Goal: Task Accomplishment & Management: Manage account settings

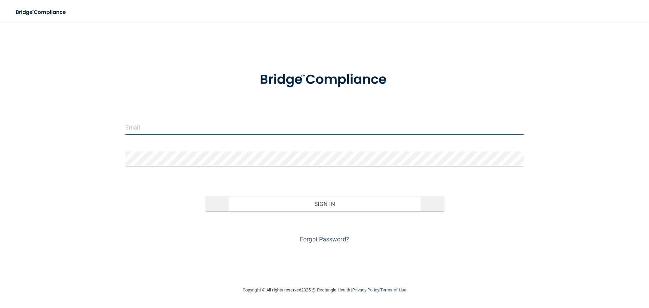
type input "[EMAIL_ADDRESS][DOMAIN_NAME]"
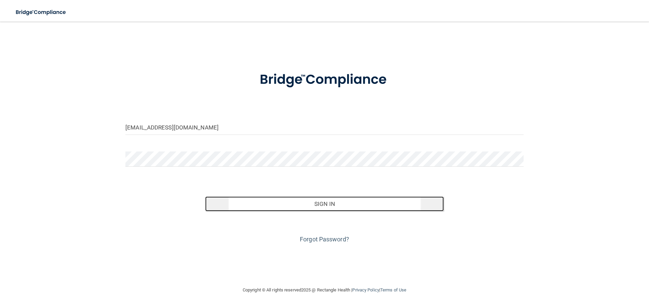
click at [387, 202] on button "Sign In" at bounding box center [324, 204] width 239 height 15
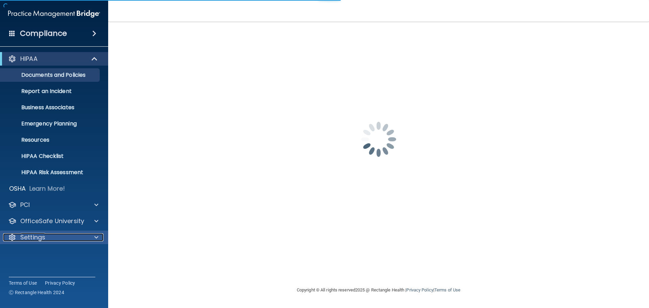
click at [52, 235] on div "Settings" at bounding box center [45, 237] width 84 height 8
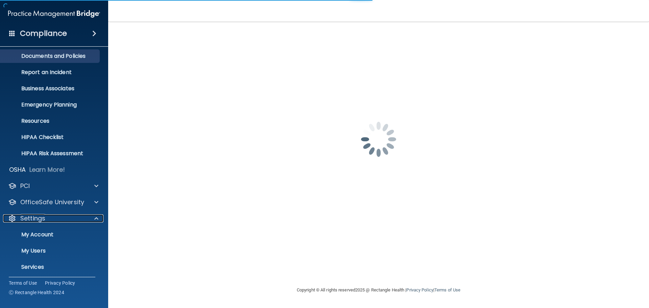
scroll to position [38, 0]
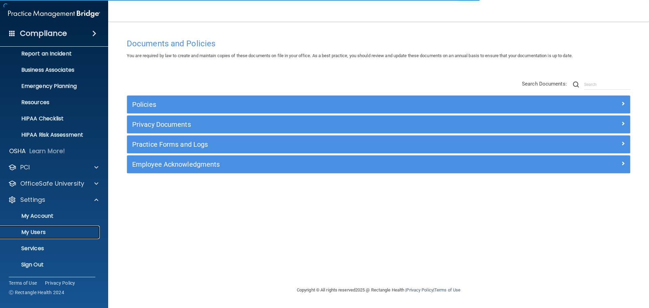
click at [49, 232] on p "My Users" at bounding box center [50, 232] width 92 height 7
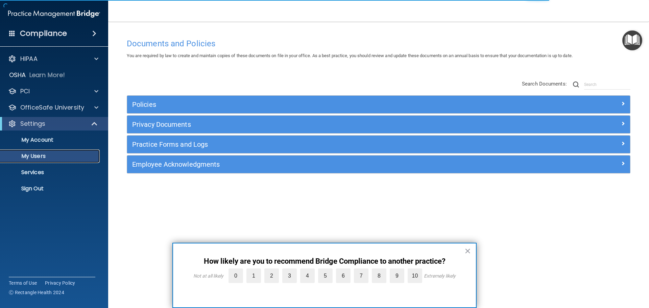
click at [34, 154] on p "My Users" at bounding box center [50, 156] width 92 height 7
select select "20"
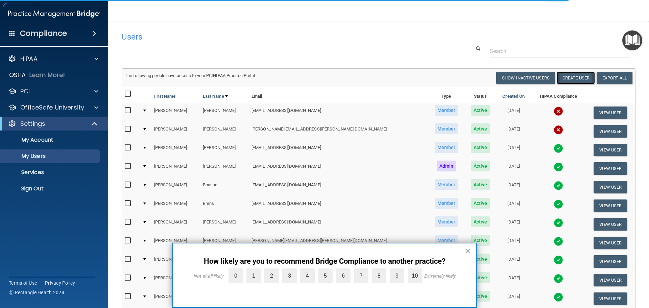
click at [577, 77] on button "Create User" at bounding box center [576, 78] width 38 height 13
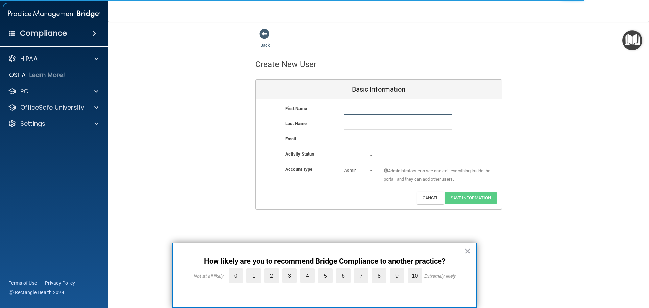
click at [359, 110] on input "text" at bounding box center [399, 110] width 108 height 10
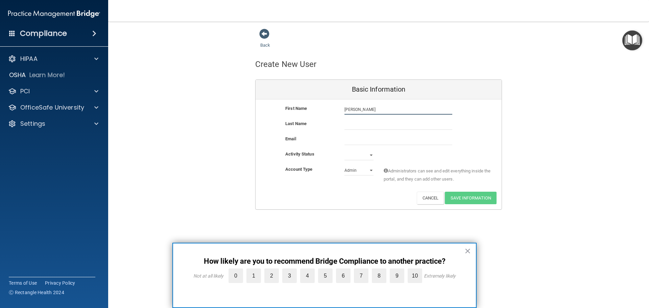
type input "[PERSON_NAME]"
click at [383, 123] on input "text" at bounding box center [399, 125] width 108 height 10
type input "[PERSON_NAME]"
click at [397, 140] on input "email" at bounding box center [399, 140] width 108 height 10
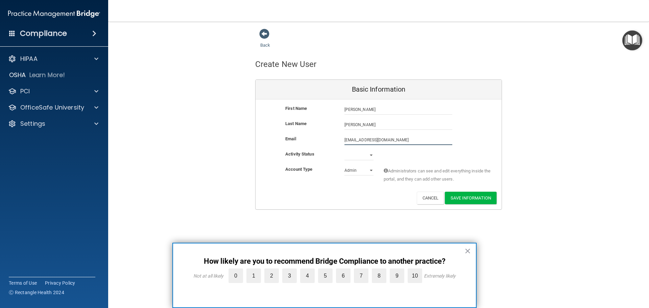
type input "[EMAIL_ADDRESS][DOMAIN_NAME]"
click at [371, 154] on select "Active Inactive" at bounding box center [359, 155] width 29 height 10
select select "active"
click at [345, 150] on select "Active Inactive" at bounding box center [359, 155] width 29 height 10
click at [371, 170] on select "Admin Member" at bounding box center [359, 170] width 29 height 10
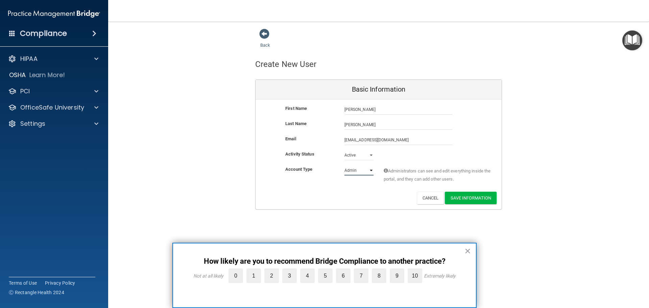
select select "practice_member"
click at [345, 165] on select "Admin Member" at bounding box center [359, 170] width 29 height 10
click at [394, 192] on div "Deactivate Reset Password Edit Cancel Save Information" at bounding box center [379, 198] width 246 height 13
click at [480, 198] on button "Save Information" at bounding box center [471, 198] width 52 height 13
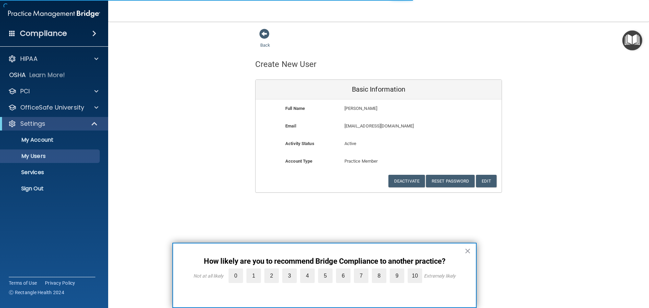
select select "20"
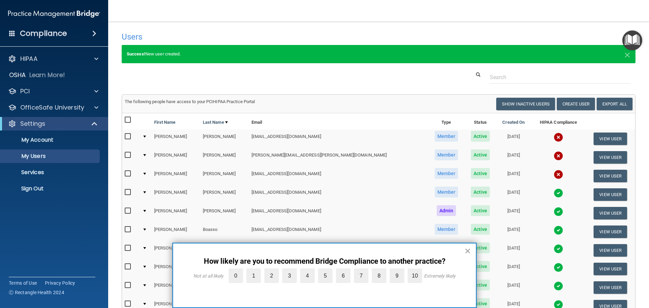
click at [470, 250] on button "×" at bounding box center [468, 251] width 6 height 11
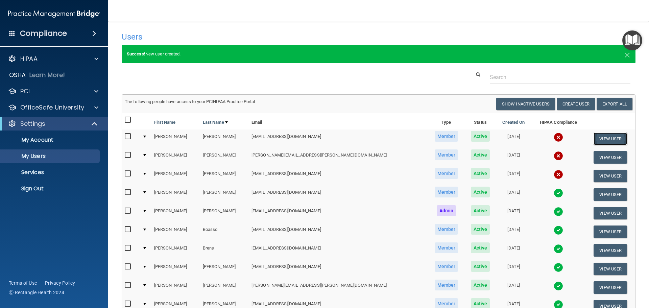
click at [594, 137] on button "View User" at bounding box center [610, 139] width 33 height 13
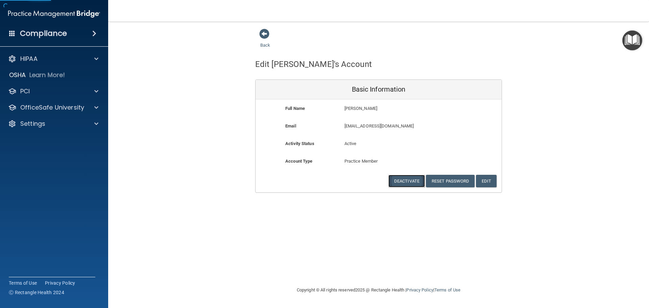
click at [399, 180] on button "Deactivate" at bounding box center [407, 181] width 37 height 13
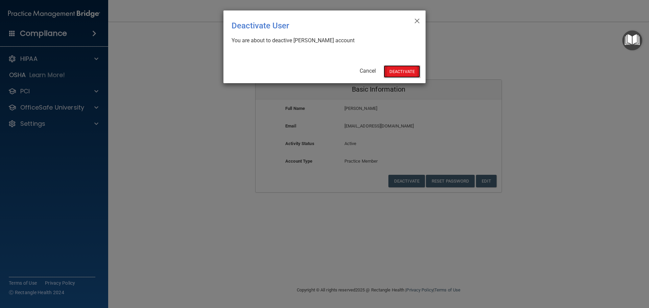
click at [387, 70] on button "Deactivate" at bounding box center [402, 71] width 37 height 13
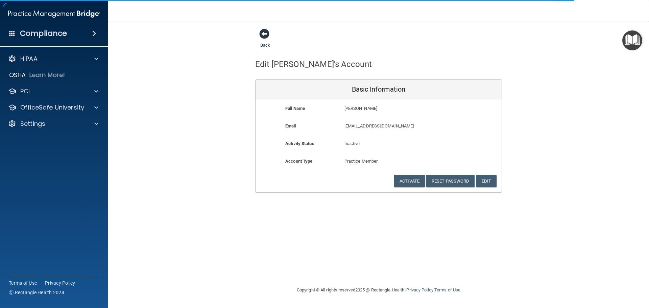
click at [265, 35] on span at bounding box center [264, 34] width 10 height 10
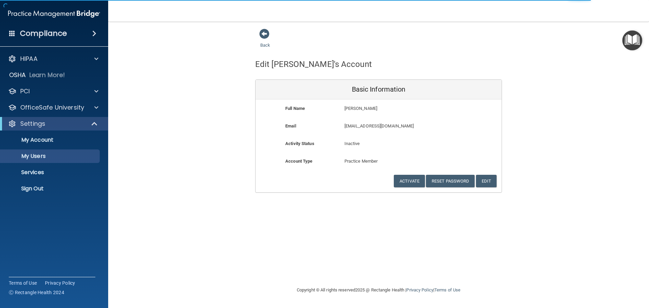
select select "20"
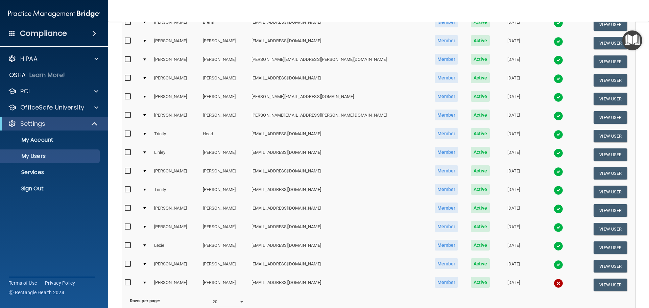
scroll to position [278, 0]
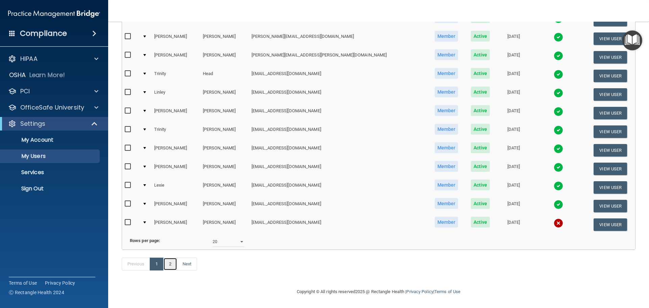
click at [169, 265] on link "2" at bounding box center [170, 264] width 14 height 13
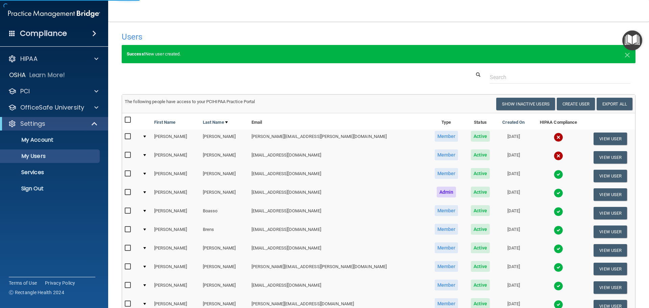
select select "20"
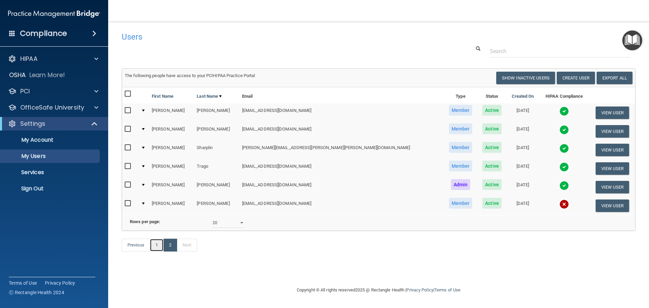
click at [155, 252] on link "1" at bounding box center [157, 245] width 14 height 13
select select "20"
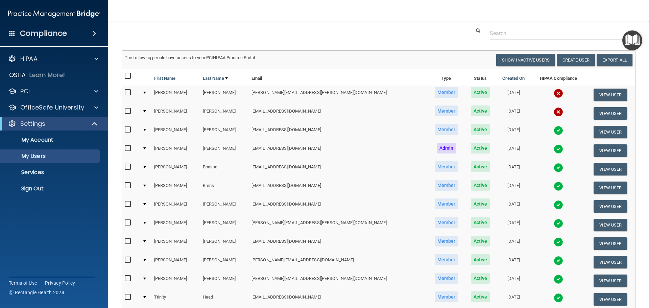
scroll to position [34, 0]
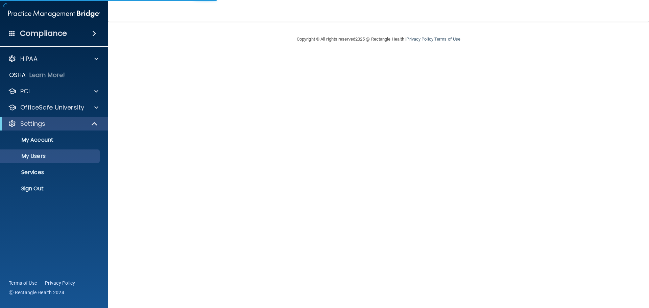
select select "20"
